Goal: Navigation & Orientation: Find specific page/section

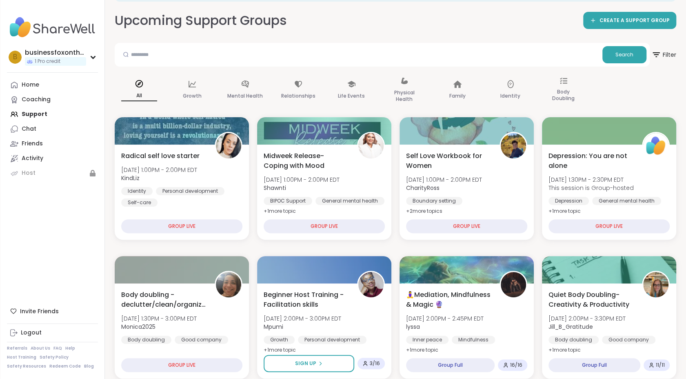
scroll to position [82, 0]
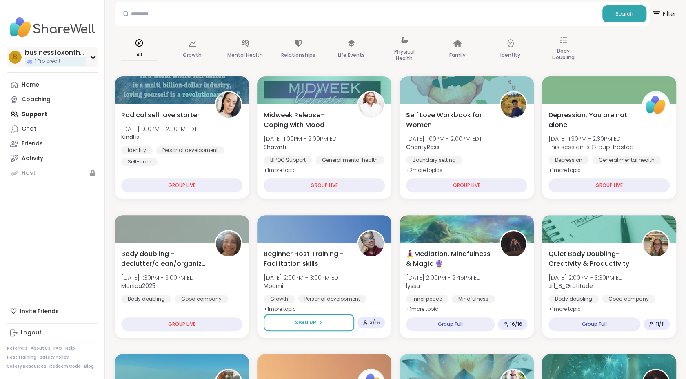
click at [58, 61] on span "1 Pro credit" at bounding box center [48, 61] width 26 height 7
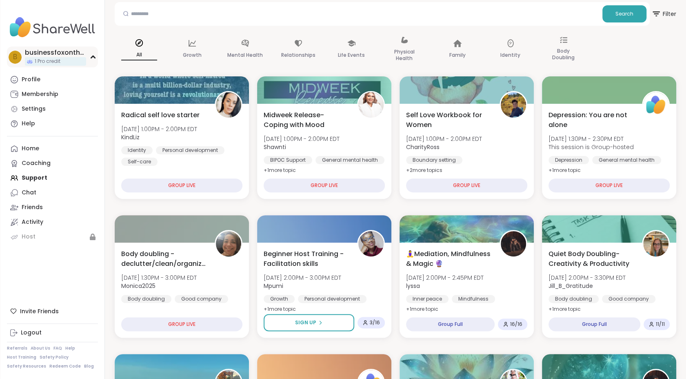
click at [58, 61] on span "1 Pro credit" at bounding box center [48, 61] width 26 height 7
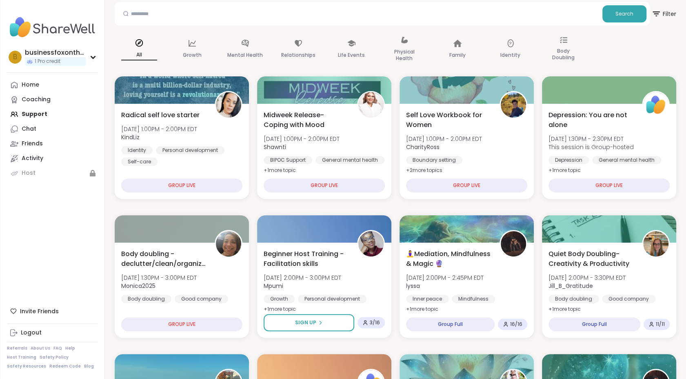
click at [67, 31] on img at bounding box center [52, 27] width 91 height 29
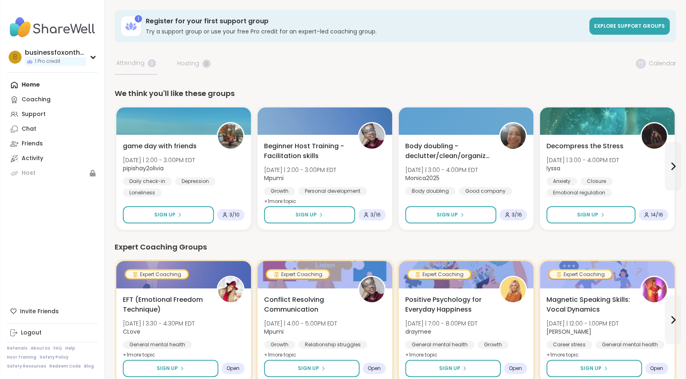
click at [50, 24] on img at bounding box center [52, 27] width 91 height 29
click at [36, 116] on div "Support" at bounding box center [34, 114] width 24 height 8
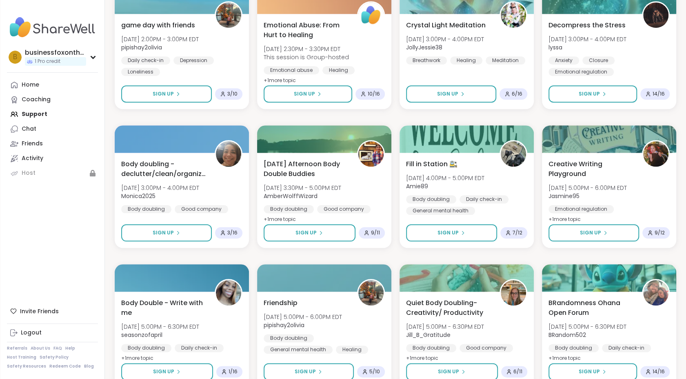
scroll to position [531, 0]
